Goal: Task Accomplishment & Management: Manage account settings

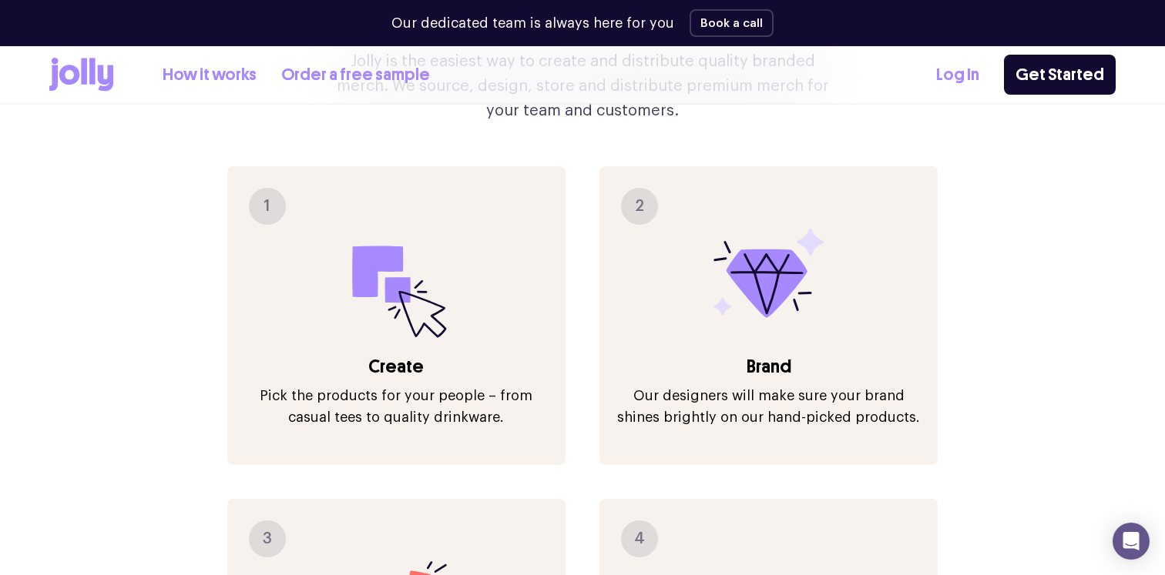
scroll to position [1701, 0]
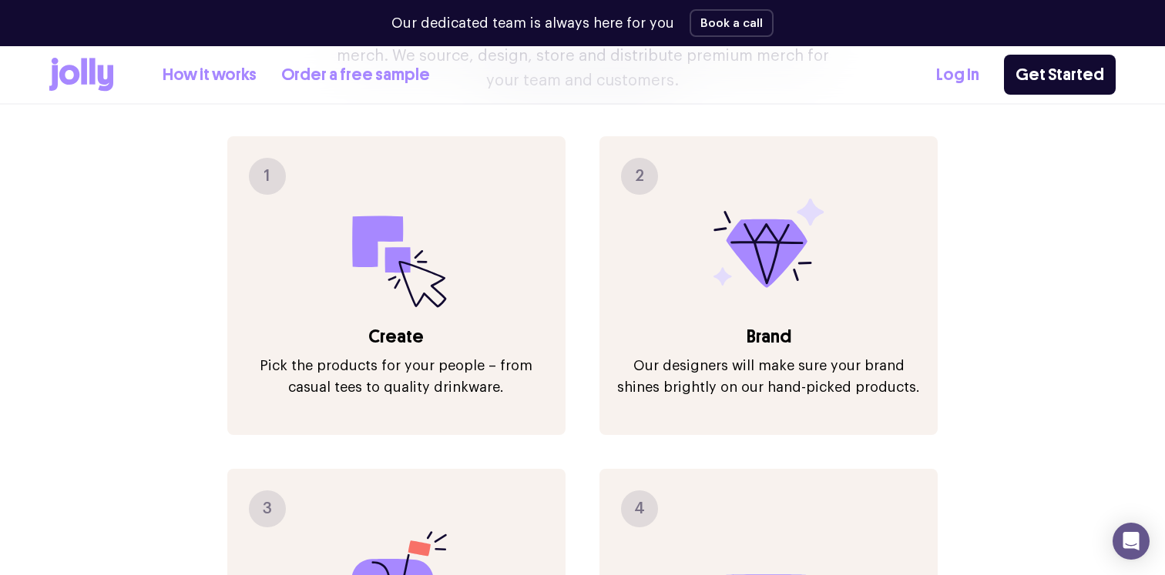
click at [966, 79] on link "Log In" at bounding box center [957, 74] width 43 height 25
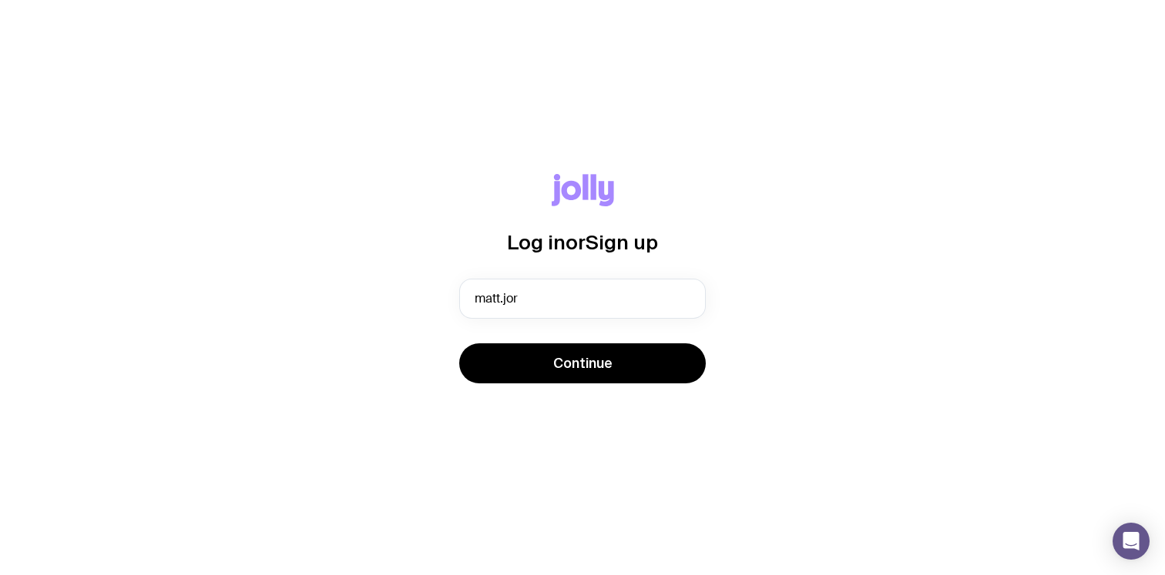
type input "[EMAIL_ADDRESS][DOMAIN_NAME]"
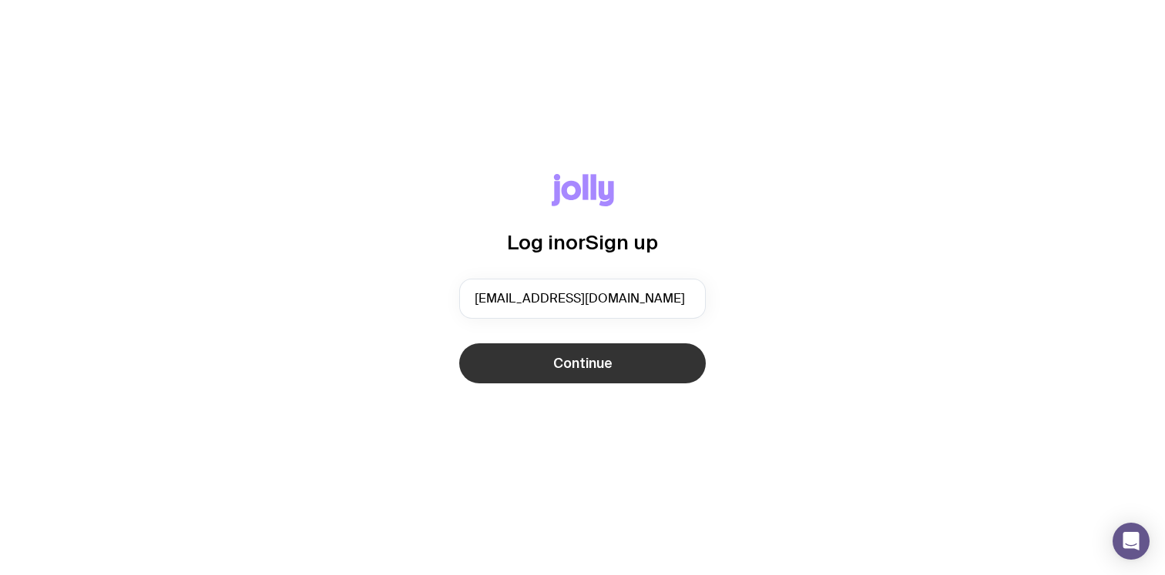
click at [562, 363] on span "Continue" at bounding box center [582, 363] width 59 height 18
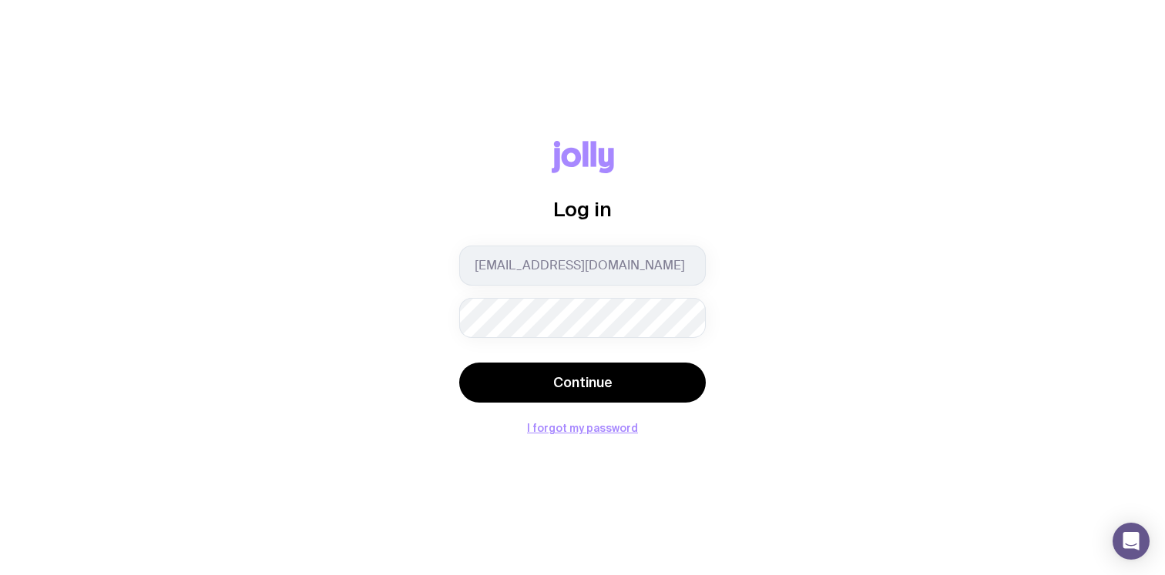
click at [459, 363] on button "Continue" at bounding box center [582, 383] width 246 height 40
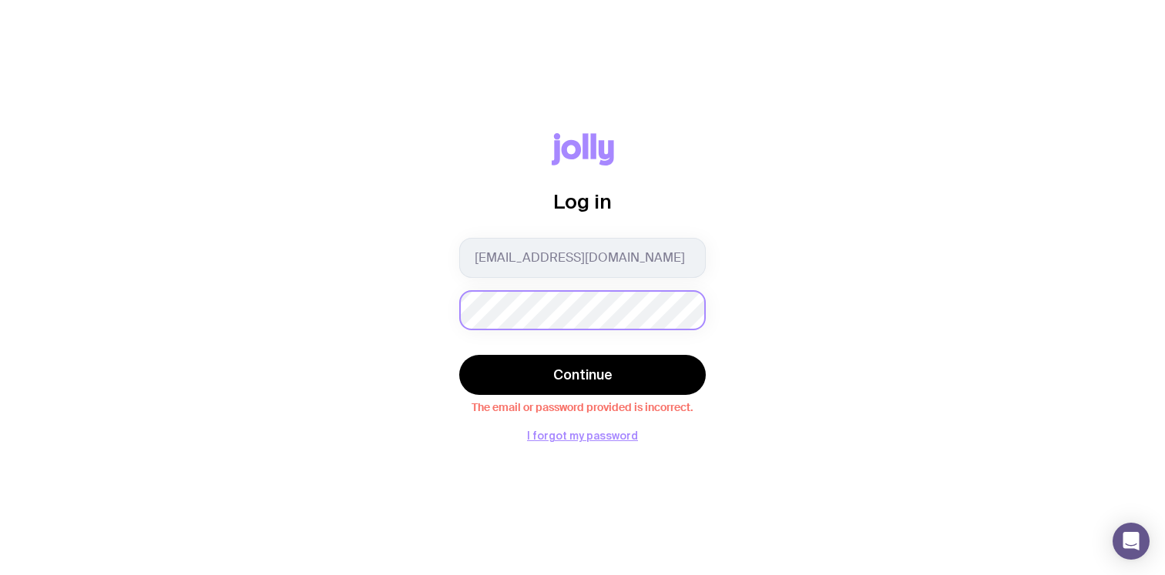
click at [459, 355] on button "Continue" at bounding box center [582, 375] width 246 height 40
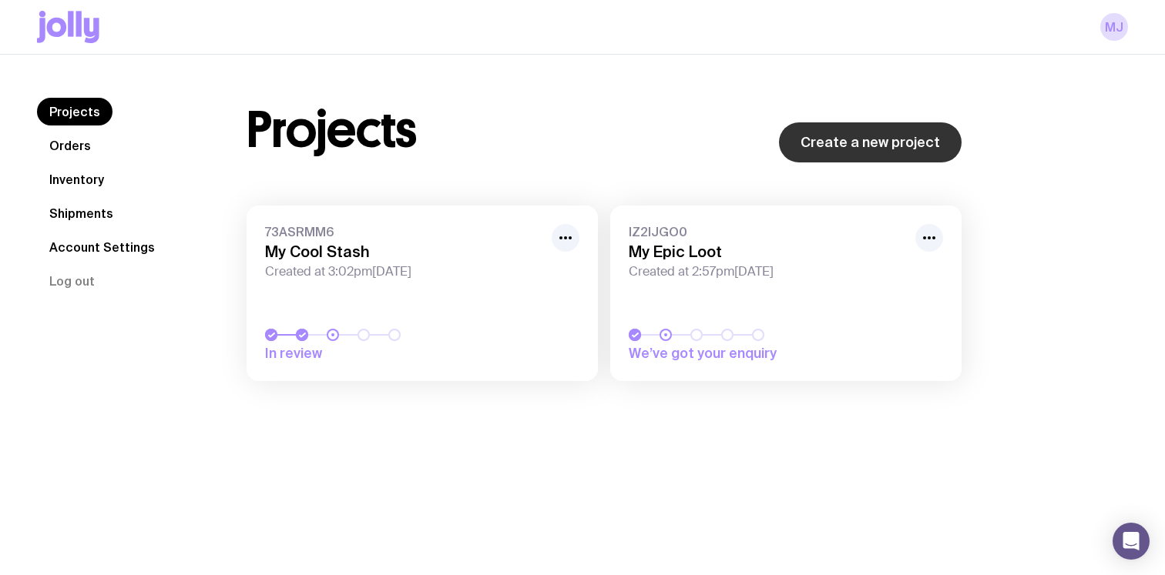
click at [863, 136] on link "Create a new project" at bounding box center [870, 142] width 183 height 40
click at [474, 281] on link "73ASRMM6 My Cool Stash Created at 3:02pm[DATE] In review" at bounding box center [421, 294] width 351 height 176
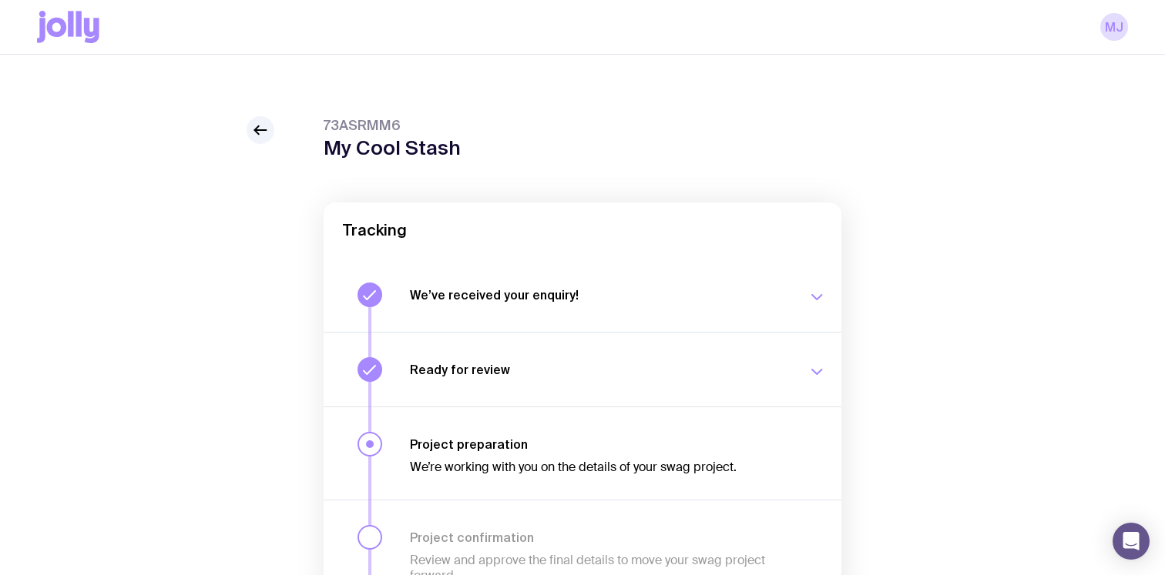
scroll to position [188, 0]
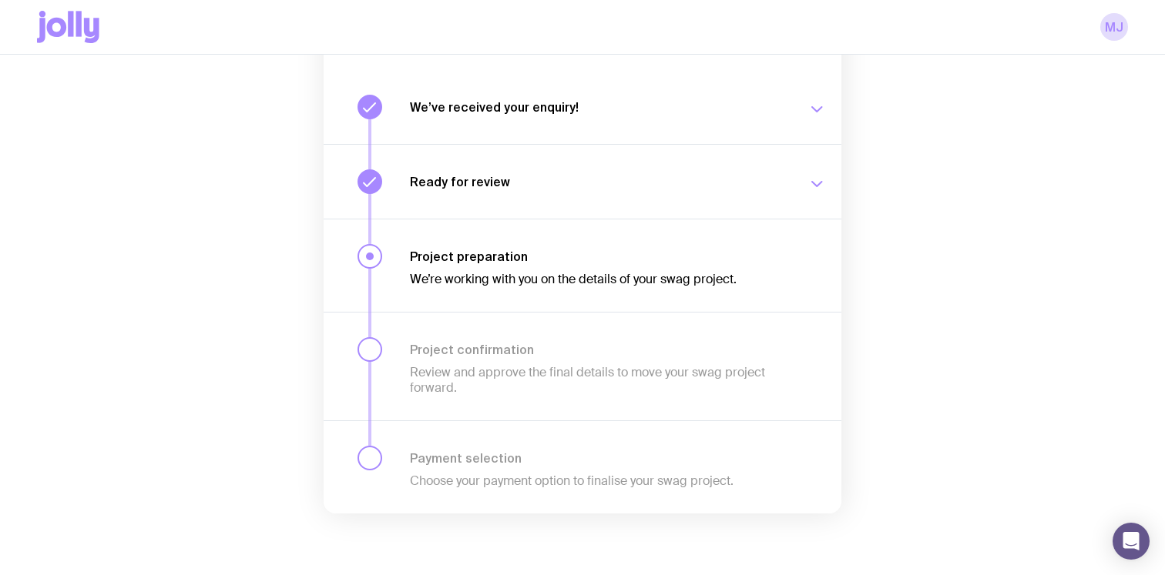
click at [584, 142] on button "We’ve received your enquiry! Our team is on it and preparing your proposal now.…" at bounding box center [582, 107] width 518 height 74
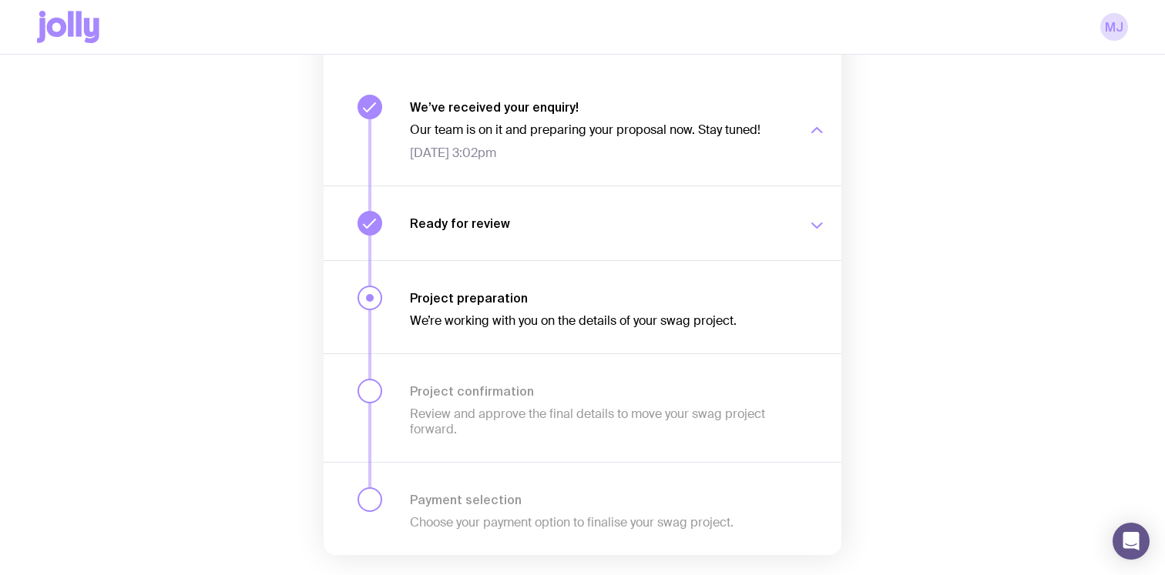
click at [567, 188] on button "Ready for review We’ll notify you as soon as your proposal and merch concepts a…" at bounding box center [582, 223] width 518 height 75
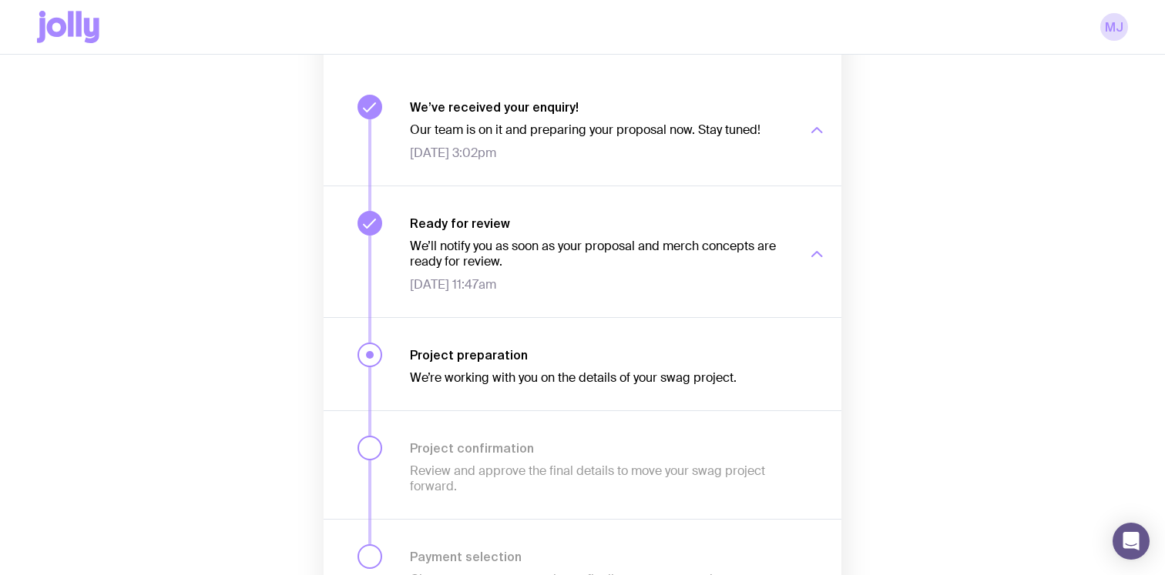
scroll to position [0, 0]
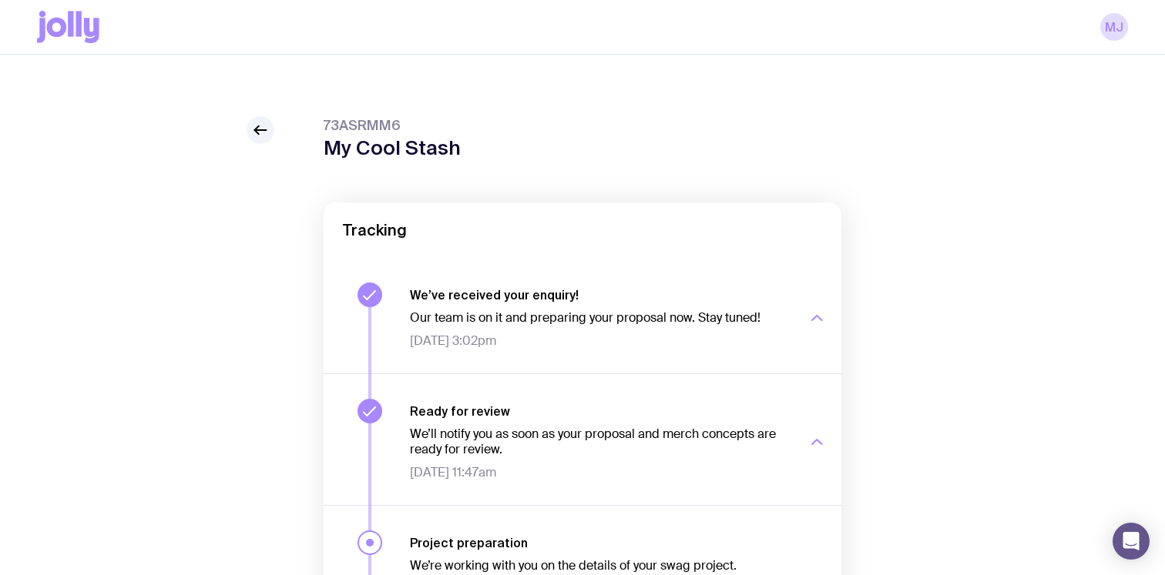
click at [89, 28] on icon at bounding box center [91, 30] width 15 height 25
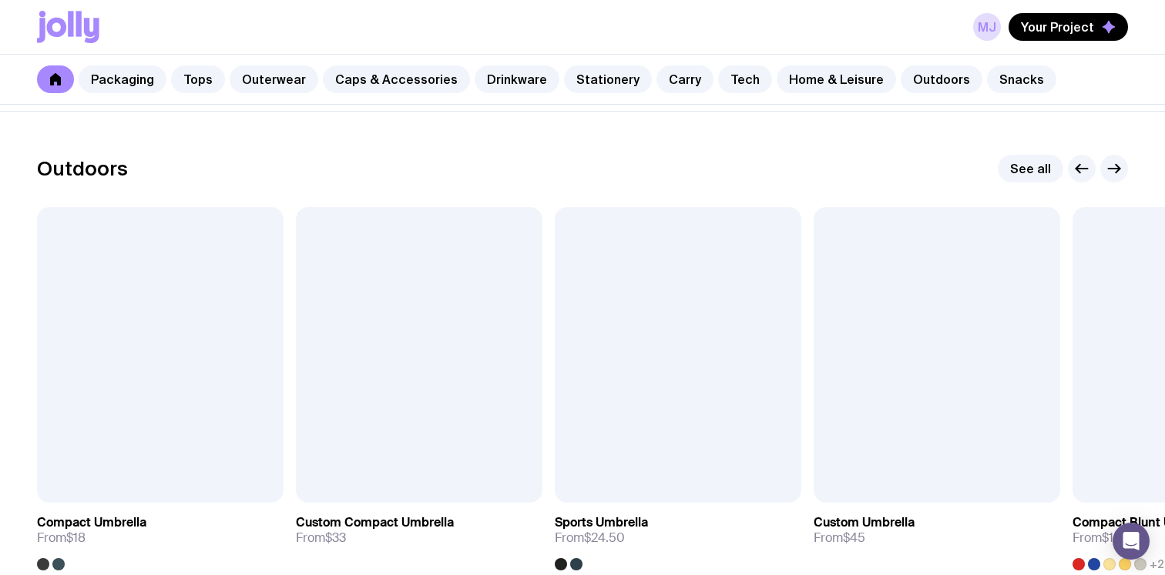
scroll to position [4720, 0]
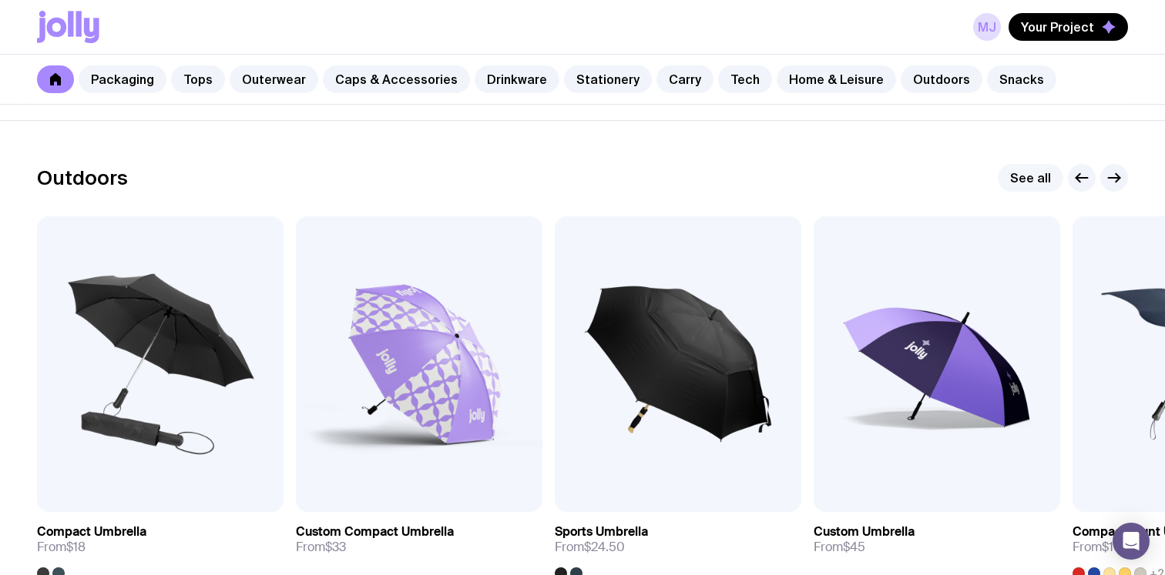
click at [1051, 181] on link "See all" at bounding box center [1029, 178] width 65 height 28
